Goal: Check status

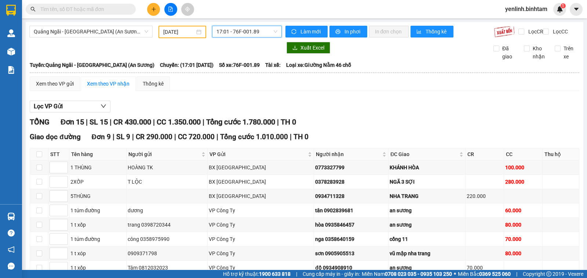
click at [176, 33] on input "[DATE]" at bounding box center [179, 32] width 32 height 8
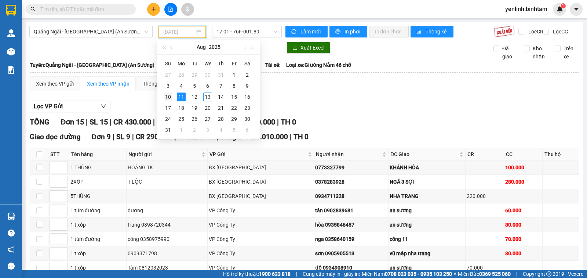
click at [167, 97] on div "10" at bounding box center [168, 96] width 9 height 9
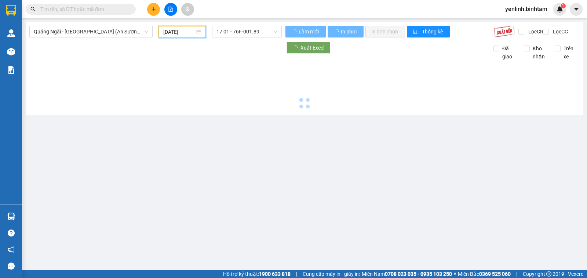
type input "[DATE]"
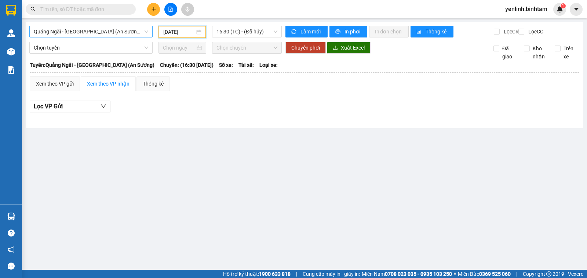
click at [113, 35] on span "Quảng Ngãi - [GEOGRAPHIC_DATA] (An Sương)" at bounding box center [91, 31] width 114 height 11
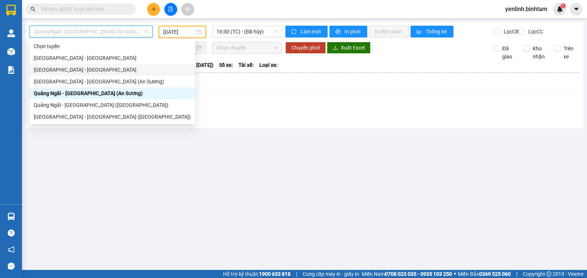
click at [96, 66] on div "[GEOGRAPHIC_DATA] - [GEOGRAPHIC_DATA]" at bounding box center [112, 70] width 157 height 8
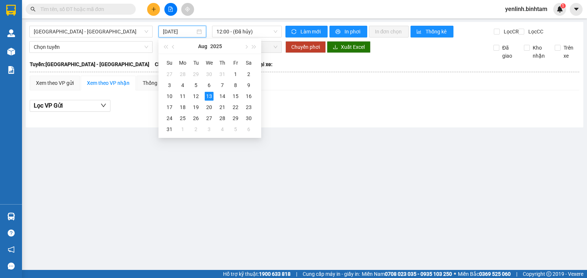
click at [178, 30] on input "[DATE]" at bounding box center [179, 32] width 33 height 8
click at [172, 95] on div "10" at bounding box center [169, 96] width 9 height 9
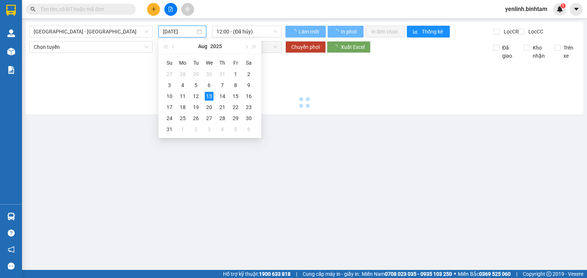
type input "[DATE]"
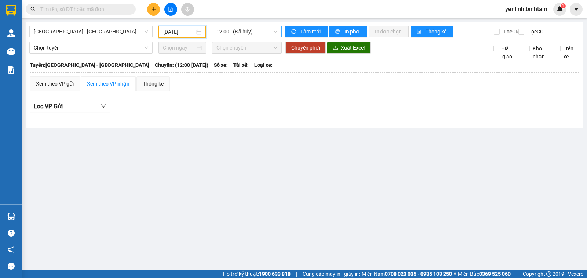
click at [237, 32] on span "12:00 - (Đã hủy)" at bounding box center [246, 31] width 61 height 11
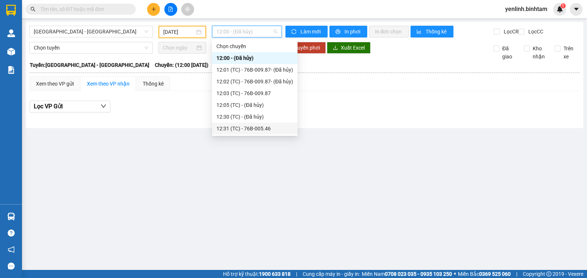
click at [248, 130] on div "12:31 (TC) - 76B-005.46" at bounding box center [254, 128] width 77 height 8
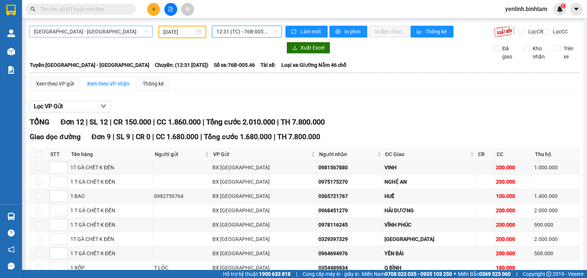
click at [133, 35] on span "[GEOGRAPHIC_DATA] - [GEOGRAPHIC_DATA]" at bounding box center [91, 31] width 114 height 11
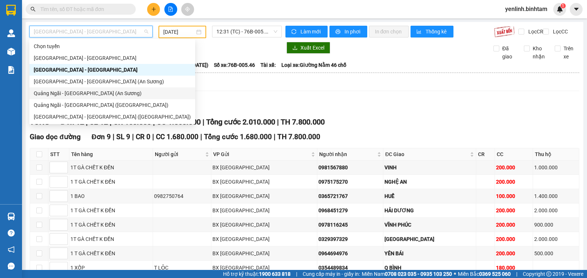
click at [117, 94] on div "Quảng Ngãi - [GEOGRAPHIC_DATA] (An Sương)" at bounding box center [112, 93] width 157 height 8
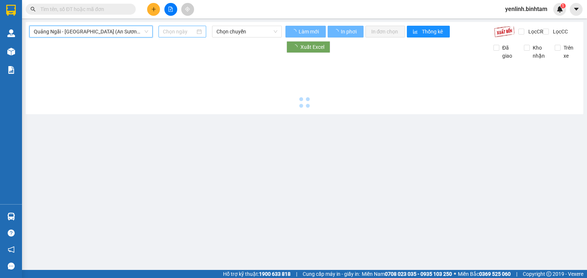
click at [179, 30] on input at bounding box center [179, 32] width 33 height 8
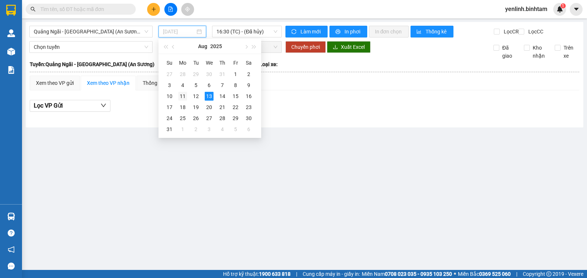
click at [183, 97] on div "11" at bounding box center [182, 96] width 9 height 9
type input "[DATE]"
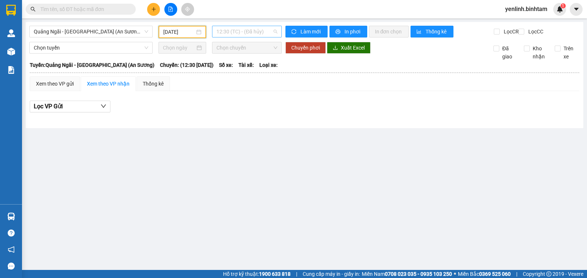
click at [247, 35] on span "12:30 (TC) - (Đã hủy)" at bounding box center [246, 31] width 61 height 11
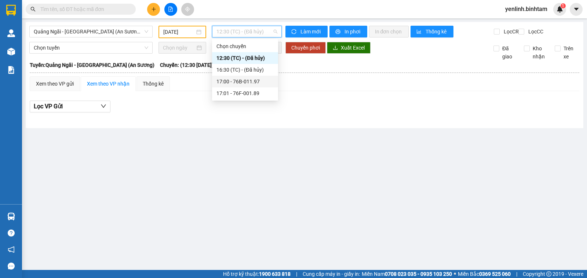
click at [253, 81] on div "17:00 - 76B-011.97" at bounding box center [244, 81] width 57 height 8
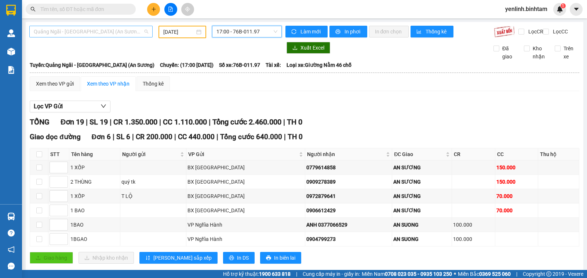
click at [128, 33] on span "Quảng Ngãi - [GEOGRAPHIC_DATA] (An Sương)" at bounding box center [91, 31] width 114 height 11
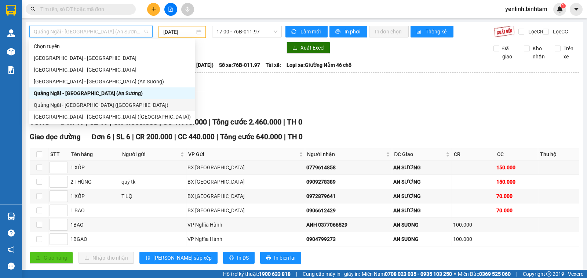
click at [114, 104] on div "Quảng Ngãi - [GEOGRAPHIC_DATA] ([GEOGRAPHIC_DATA])" at bounding box center [112, 105] width 157 height 8
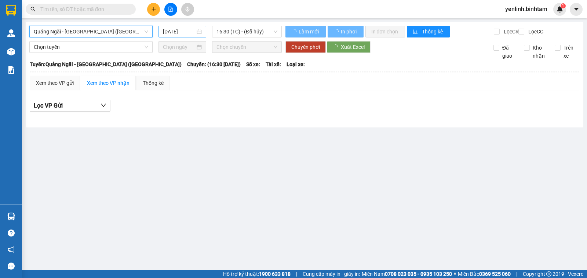
click at [177, 32] on input "[DATE]" at bounding box center [179, 32] width 33 height 8
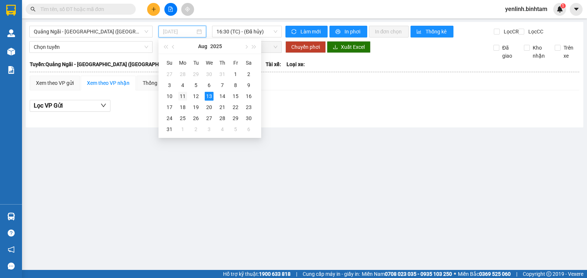
click at [182, 96] on div "11" at bounding box center [182, 96] width 9 height 9
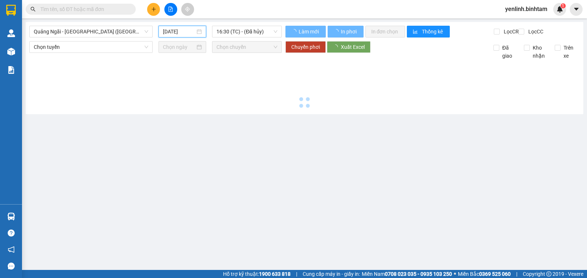
type input "[DATE]"
